Goal: Information Seeking & Learning: Learn about a topic

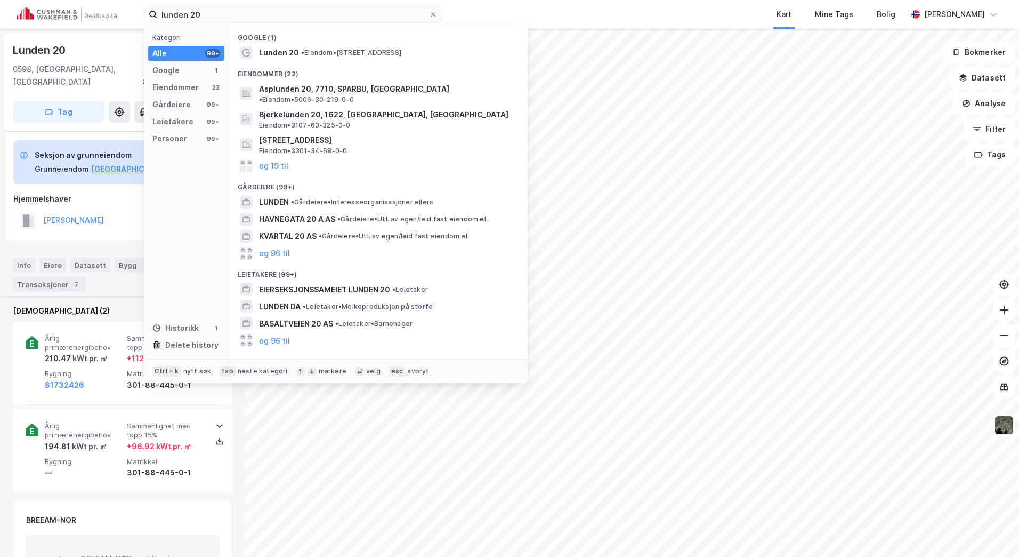
scroll to position [161, 0]
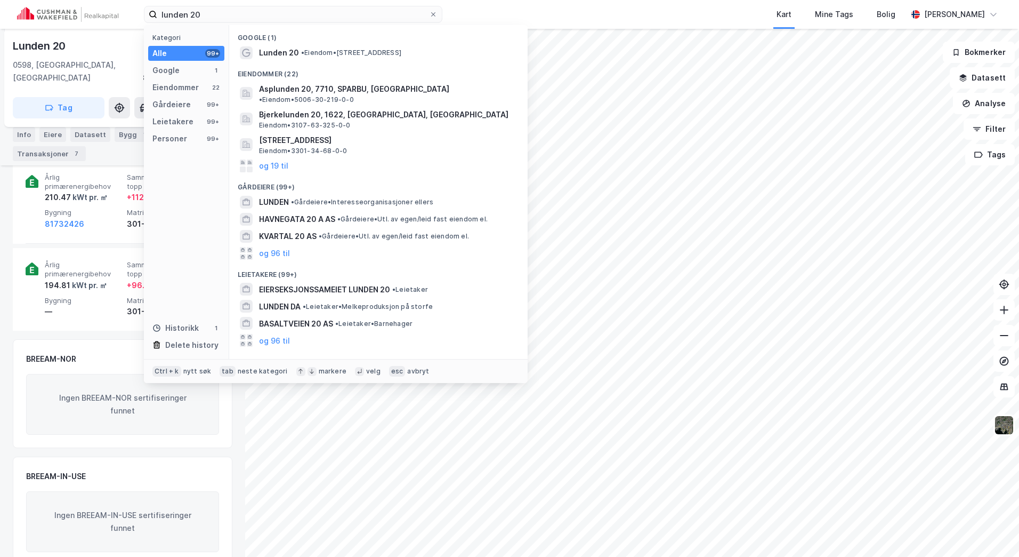
click at [0, 19] on html "lunden 20 Kategori Alle 99+ Google 1 Eiendommer 22 Gårdeiere 99+ Leietakere 99+…" at bounding box center [509, 278] width 1019 height 557
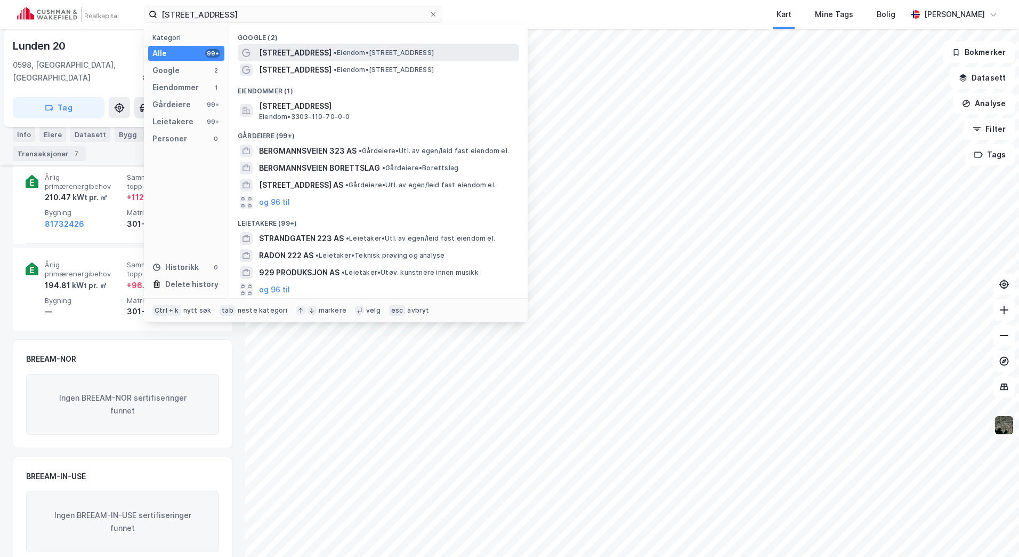
click at [430, 49] on span "• Eiendom • [STREET_ADDRESS]" at bounding box center [384, 53] width 100 height 9
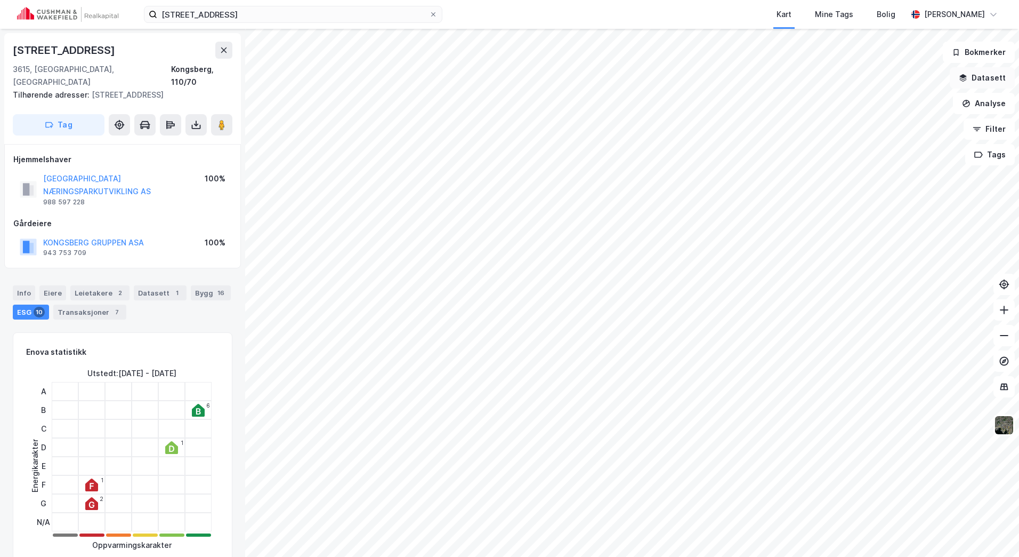
click at [962, 76] on icon "button" at bounding box center [963, 78] width 9 height 9
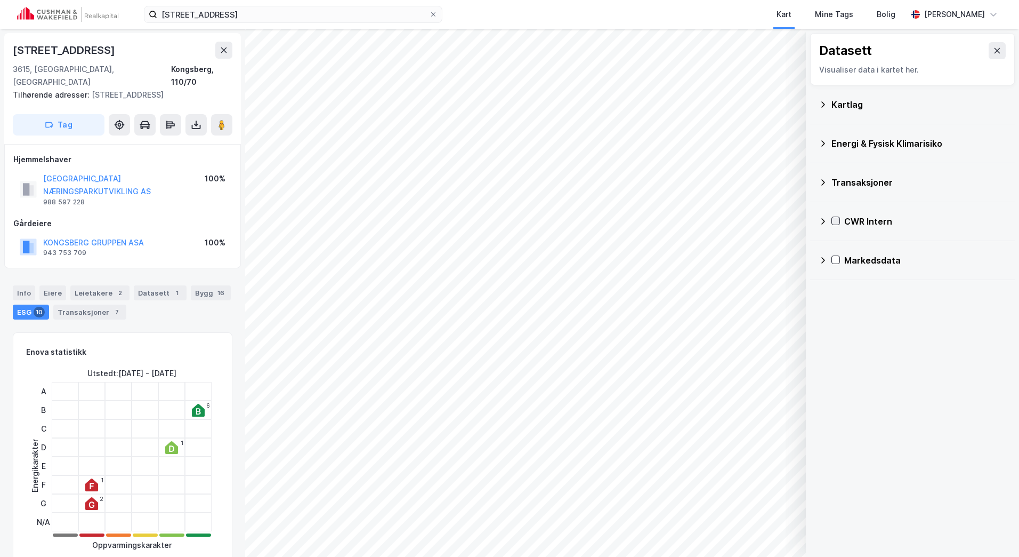
click at [834, 221] on icon at bounding box center [836, 221] width 6 height 4
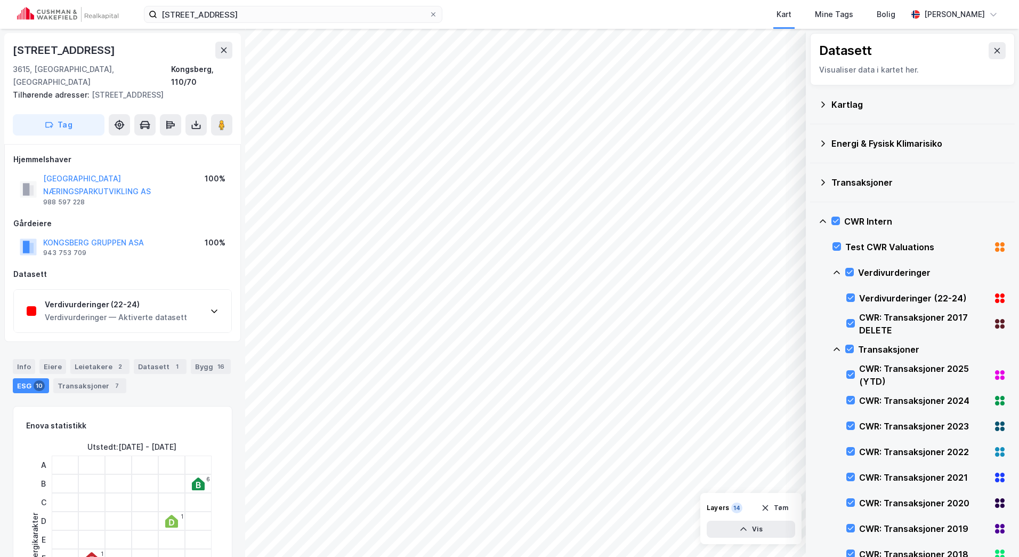
click at [174, 311] on div "Verdivurderinger — Aktiverte datasett" at bounding box center [116, 317] width 142 height 13
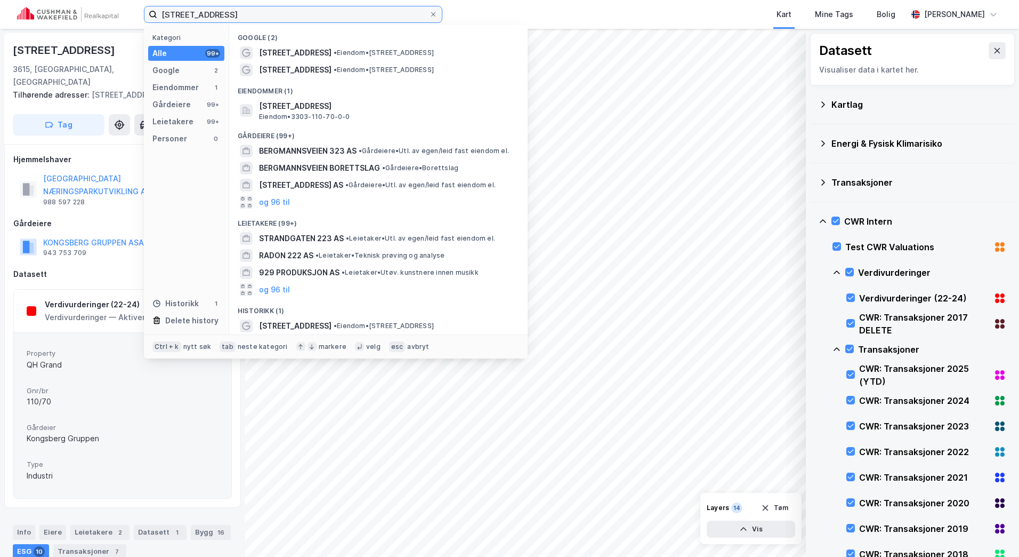
drag, startPoint x: 147, startPoint y: 15, endPoint x: 17, endPoint y: 13, distance: 130.1
click at [17, 13] on div "bergmannsveien 229 Kategori Alle 99+ Google 2 Eiendommer 1 Gårdeiere 99+ Leieta…" at bounding box center [509, 14] width 1019 height 29
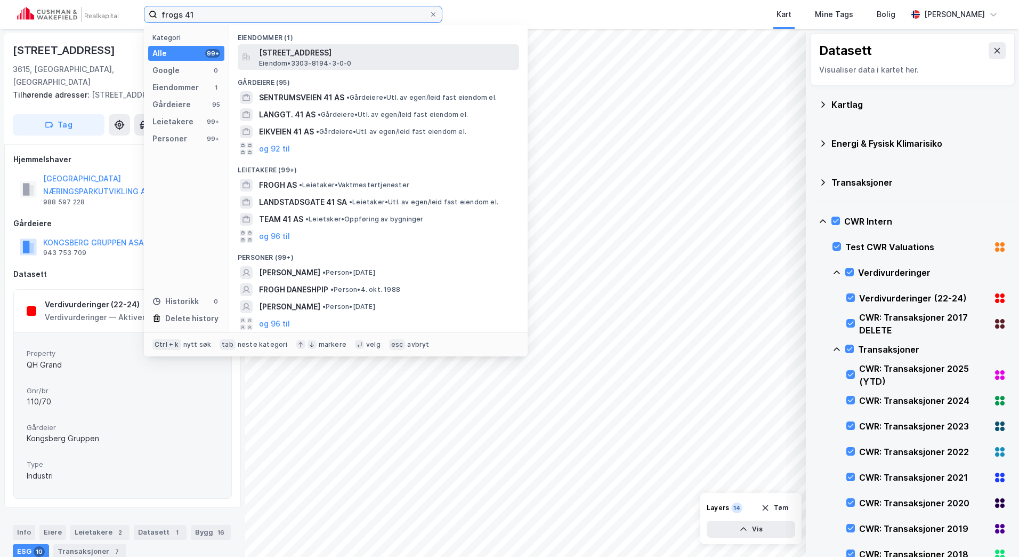
type input "frogs 41"
click at [308, 61] on span "Eiendom • 3303-8194-3-0-0" at bounding box center [305, 63] width 93 height 9
